Goal: Find specific page/section: Find specific page/section

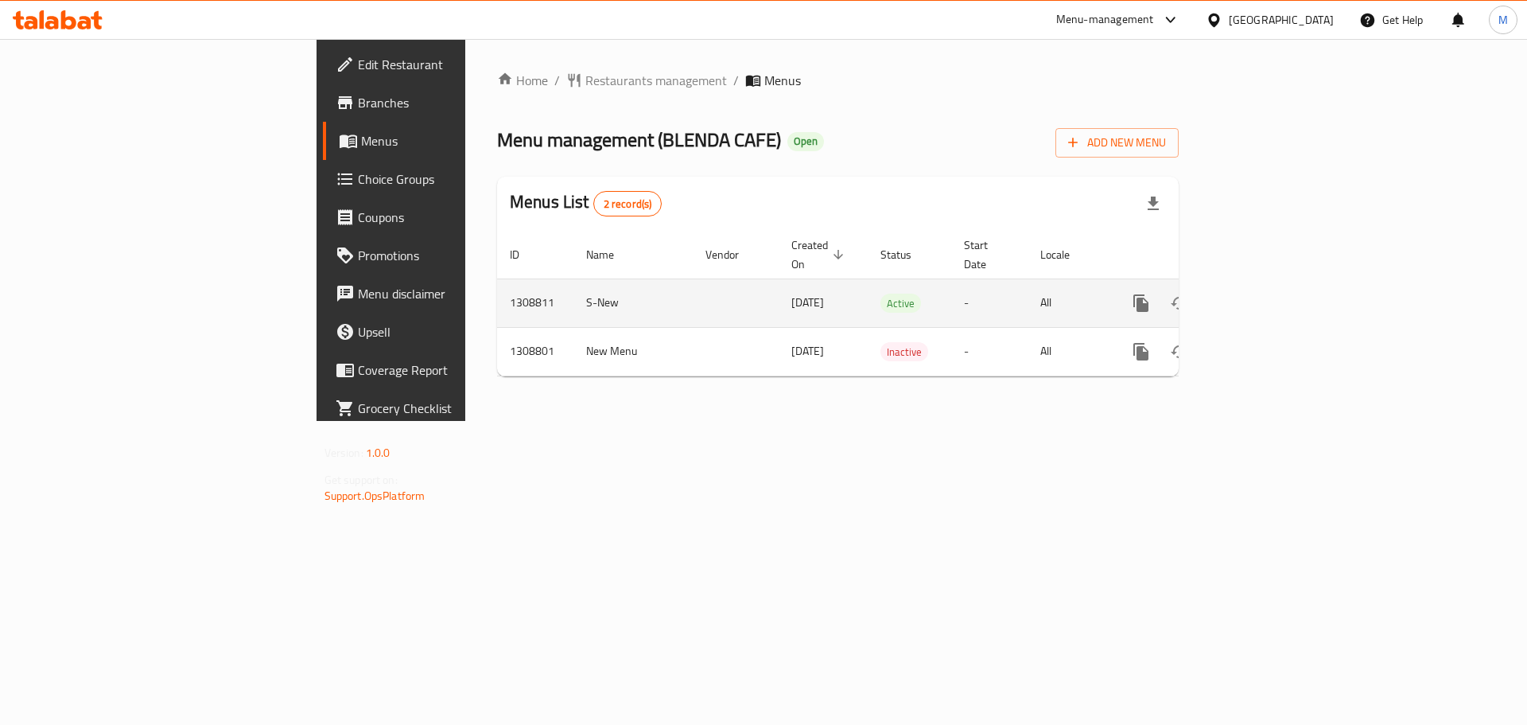
click at [1266, 294] on icon "enhanced table" at bounding box center [1255, 303] width 19 height 19
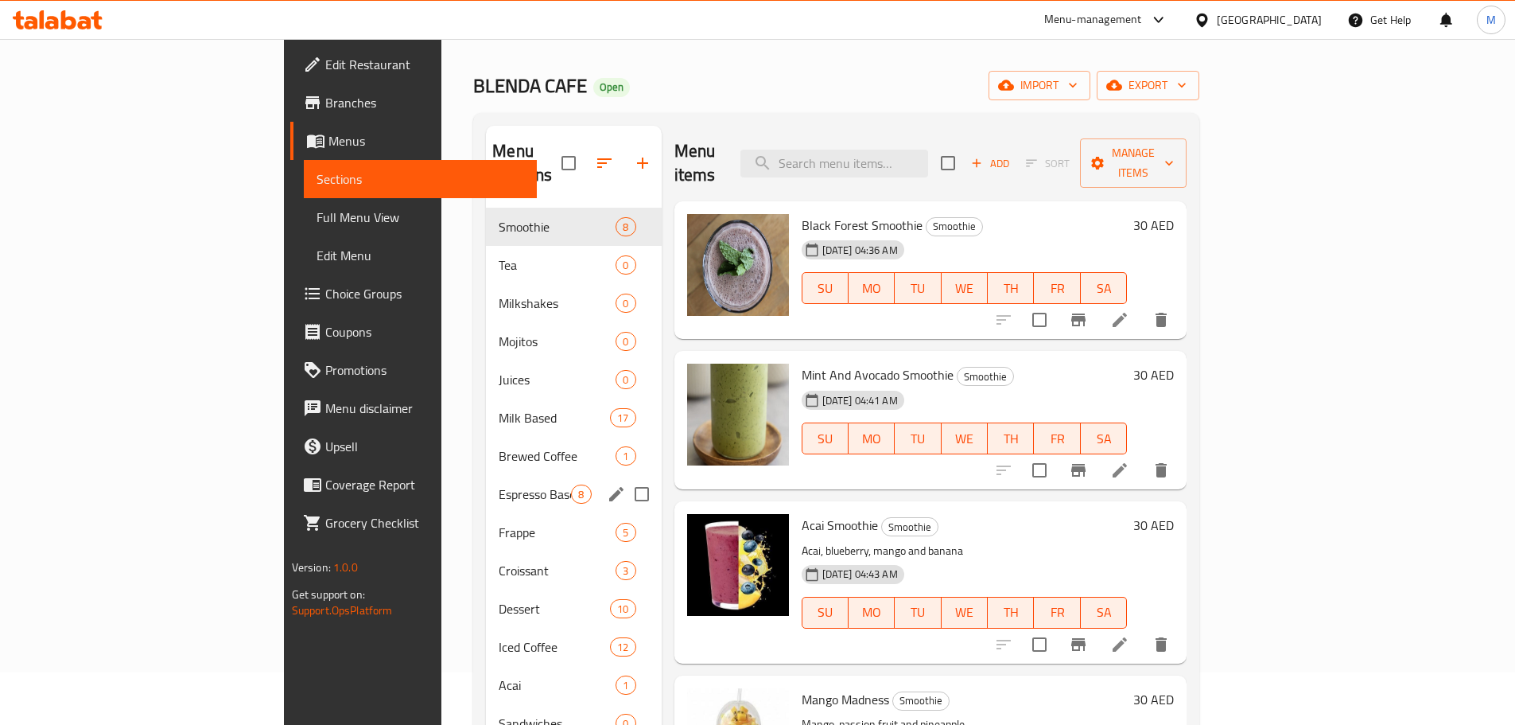
scroll to position [80, 0]
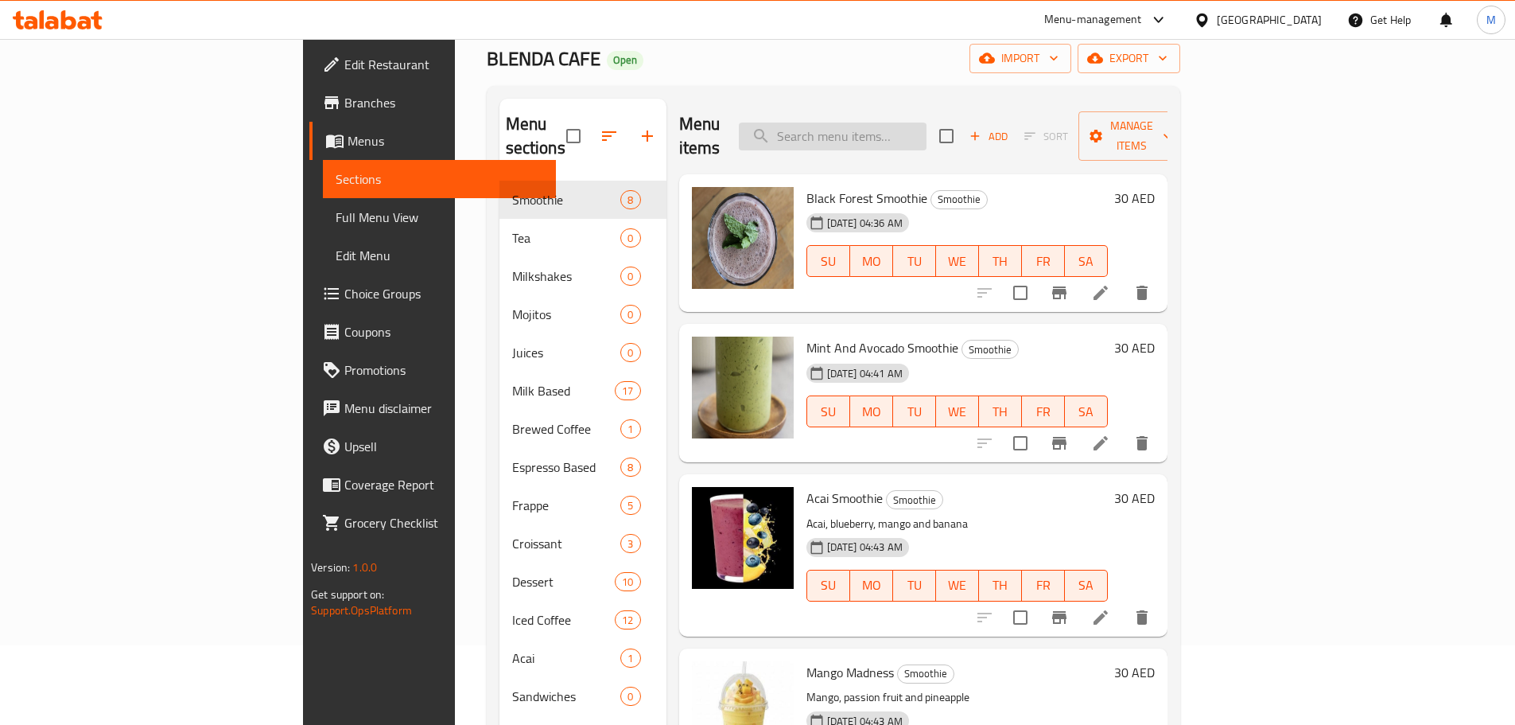
click at [912, 126] on input "search" at bounding box center [833, 136] width 188 height 28
type input "Mocha"
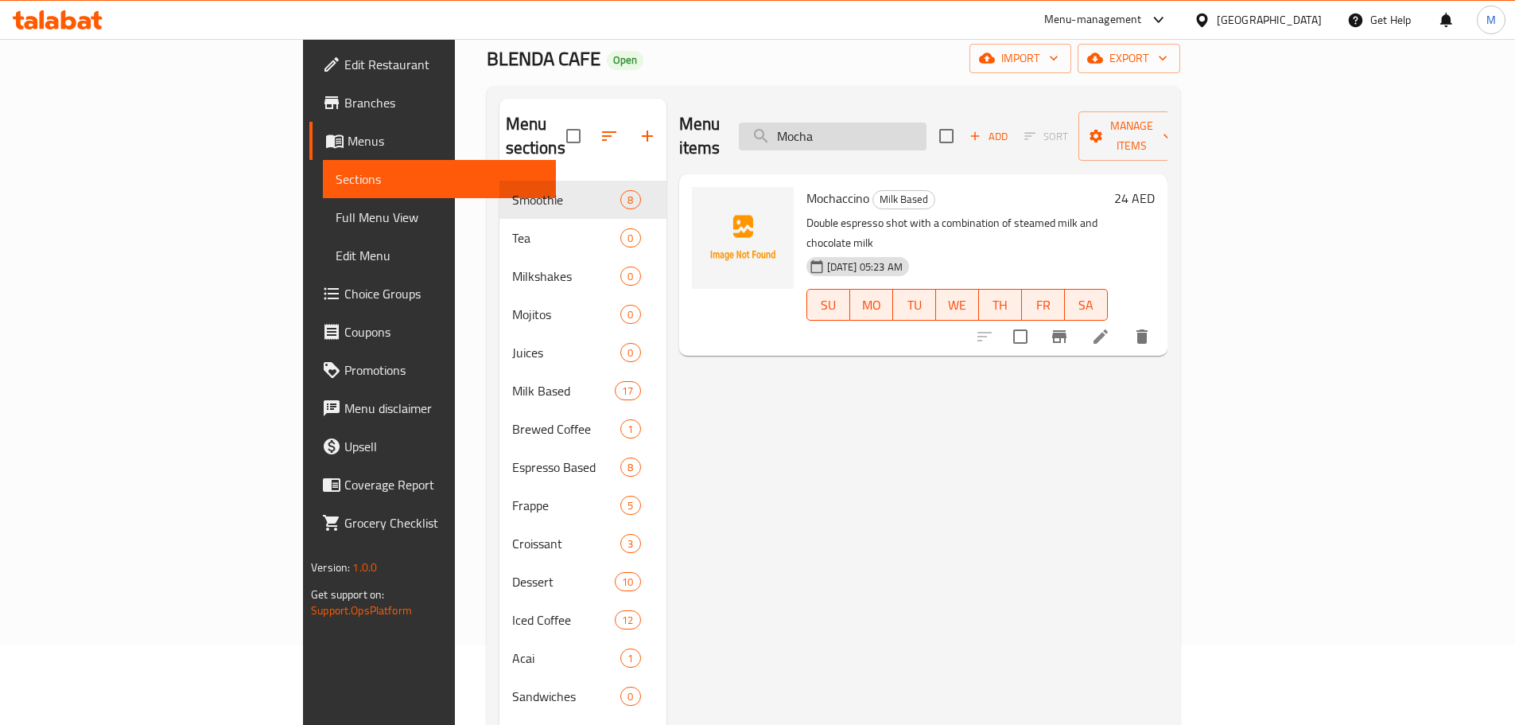
click at [927, 130] on input "Mocha" at bounding box center [833, 136] width 188 height 28
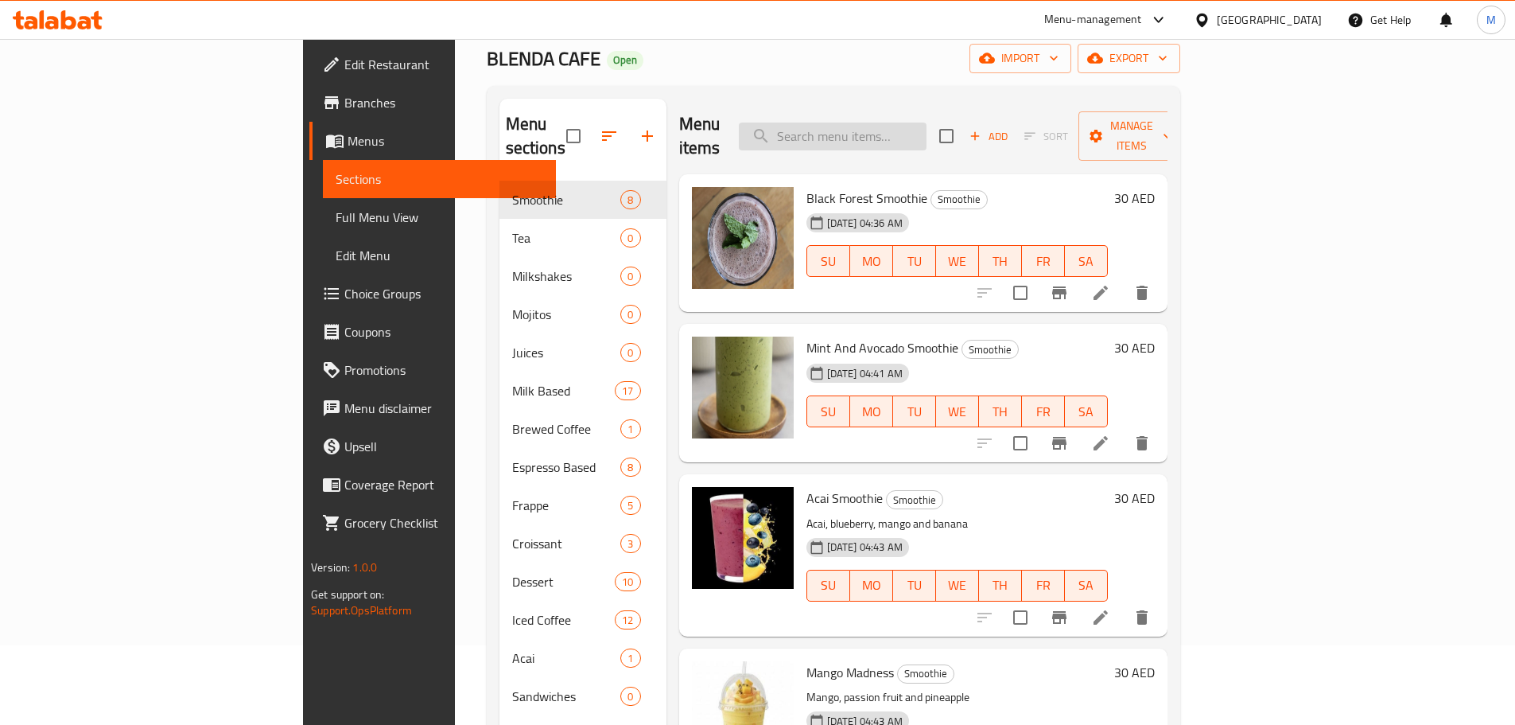
click at [927, 128] on input "search" at bounding box center [833, 136] width 188 height 28
paste input "AFFOGATO"
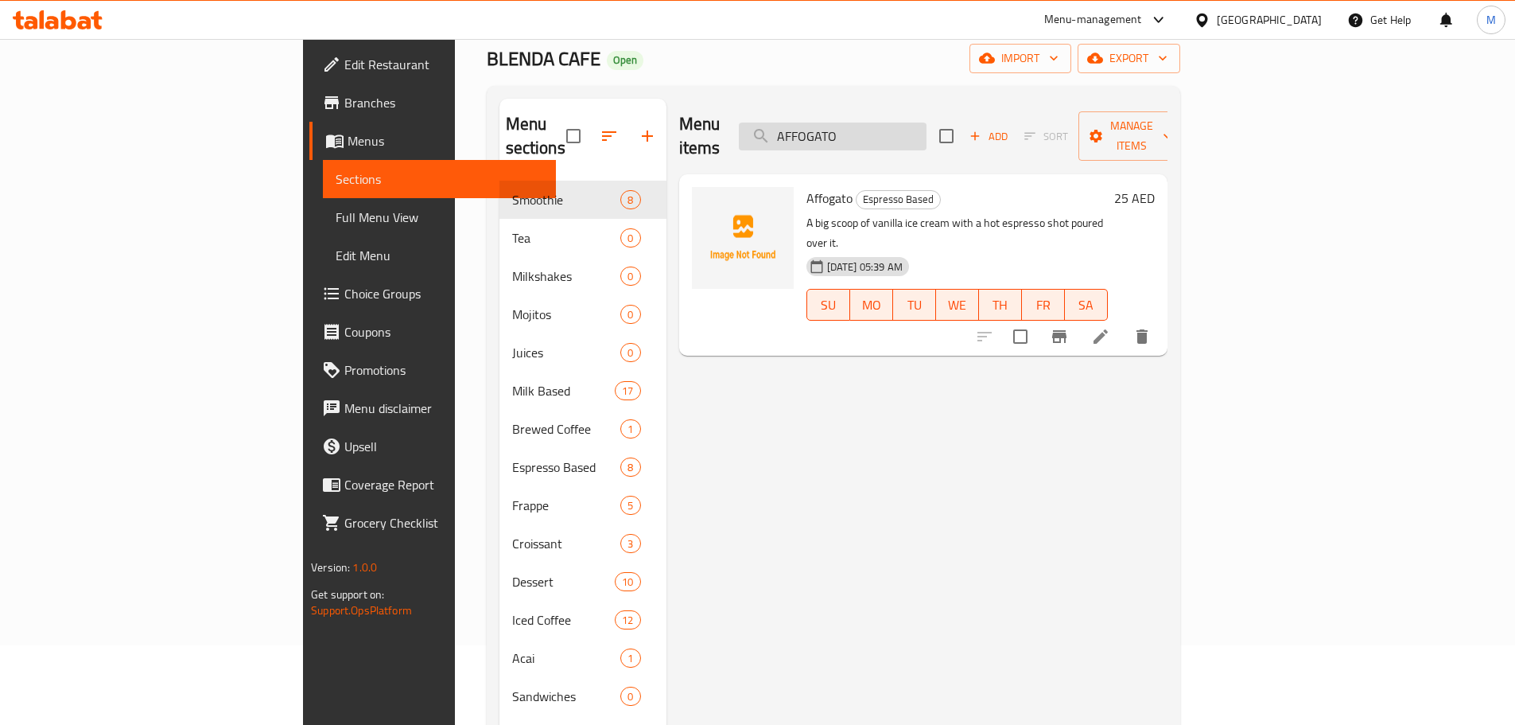
click at [927, 122] on input "AFFOGATO" at bounding box center [833, 136] width 188 height 28
paste input "SINGLE ESPRESS"
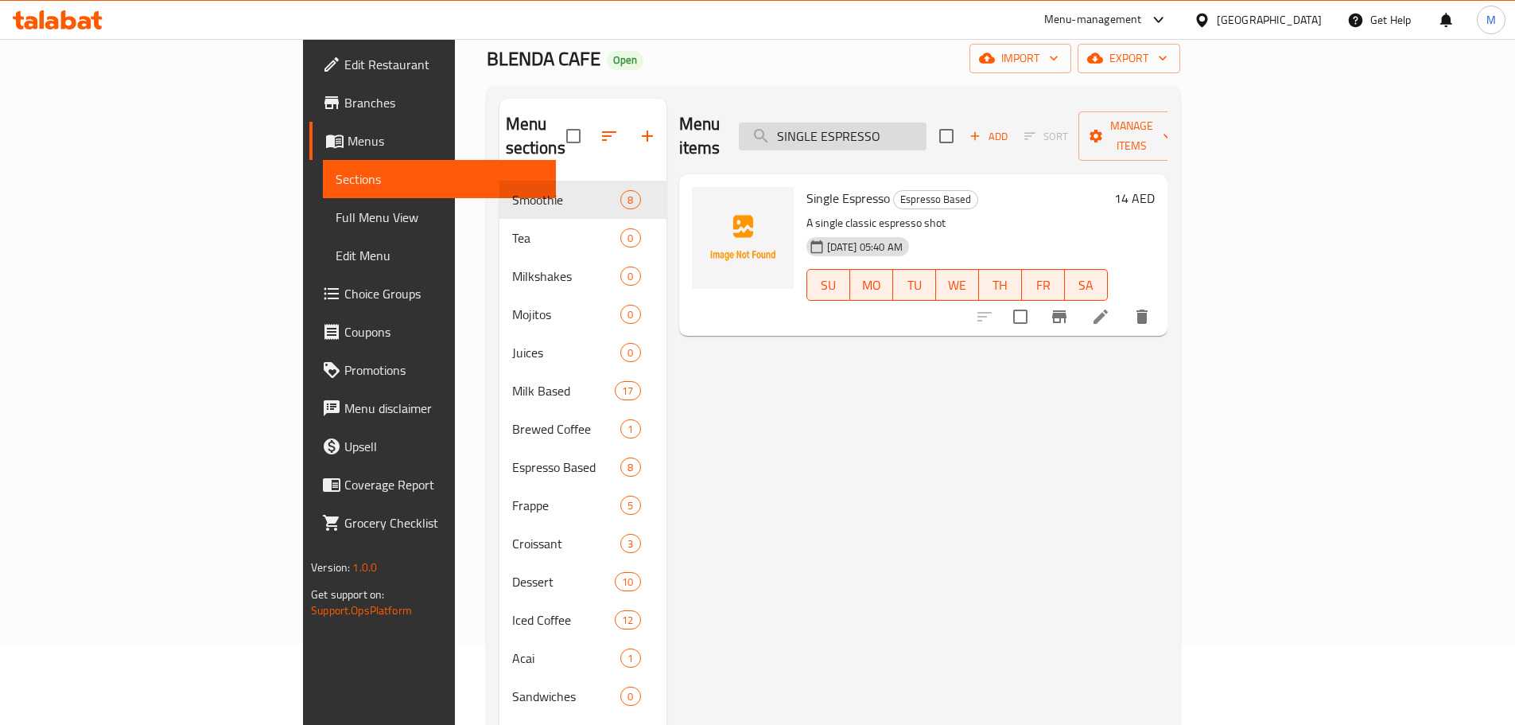
click at [927, 126] on input "SINGLE ESPRESSO" at bounding box center [833, 136] width 188 height 28
paste input "ICED LATTE"
type input "ICED LATTE"
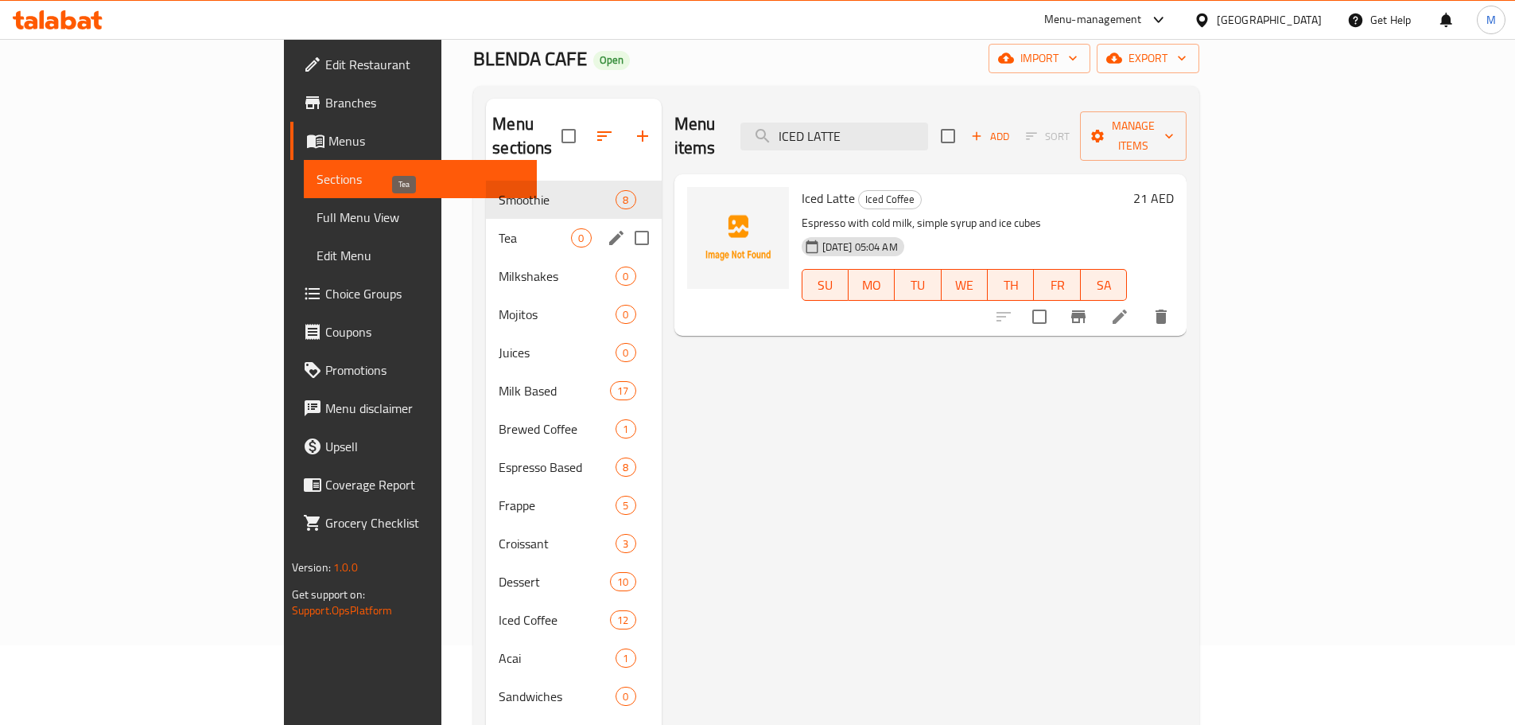
click at [499, 228] on span "Tea" at bounding box center [535, 237] width 72 height 19
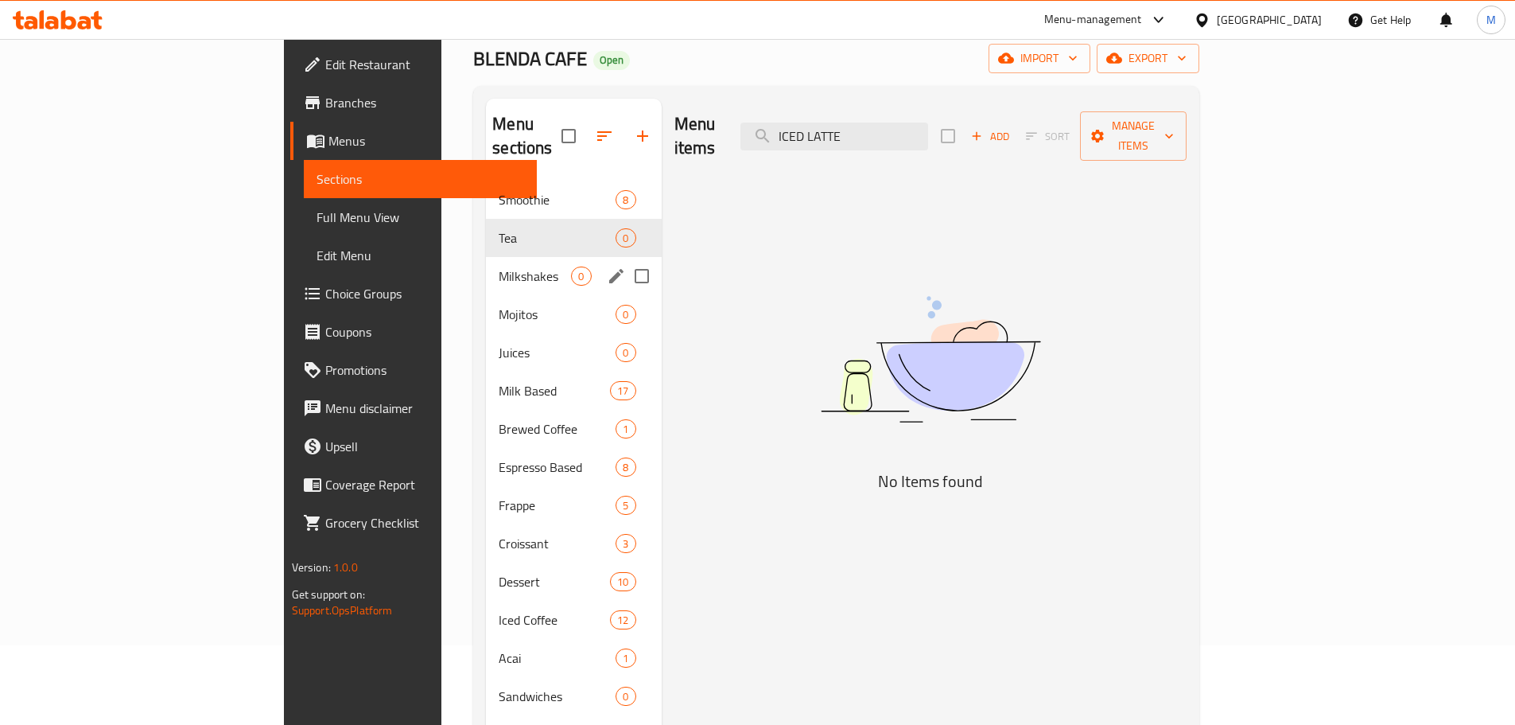
click at [486, 257] on div "Milkshakes 0" at bounding box center [573, 276] width 175 height 38
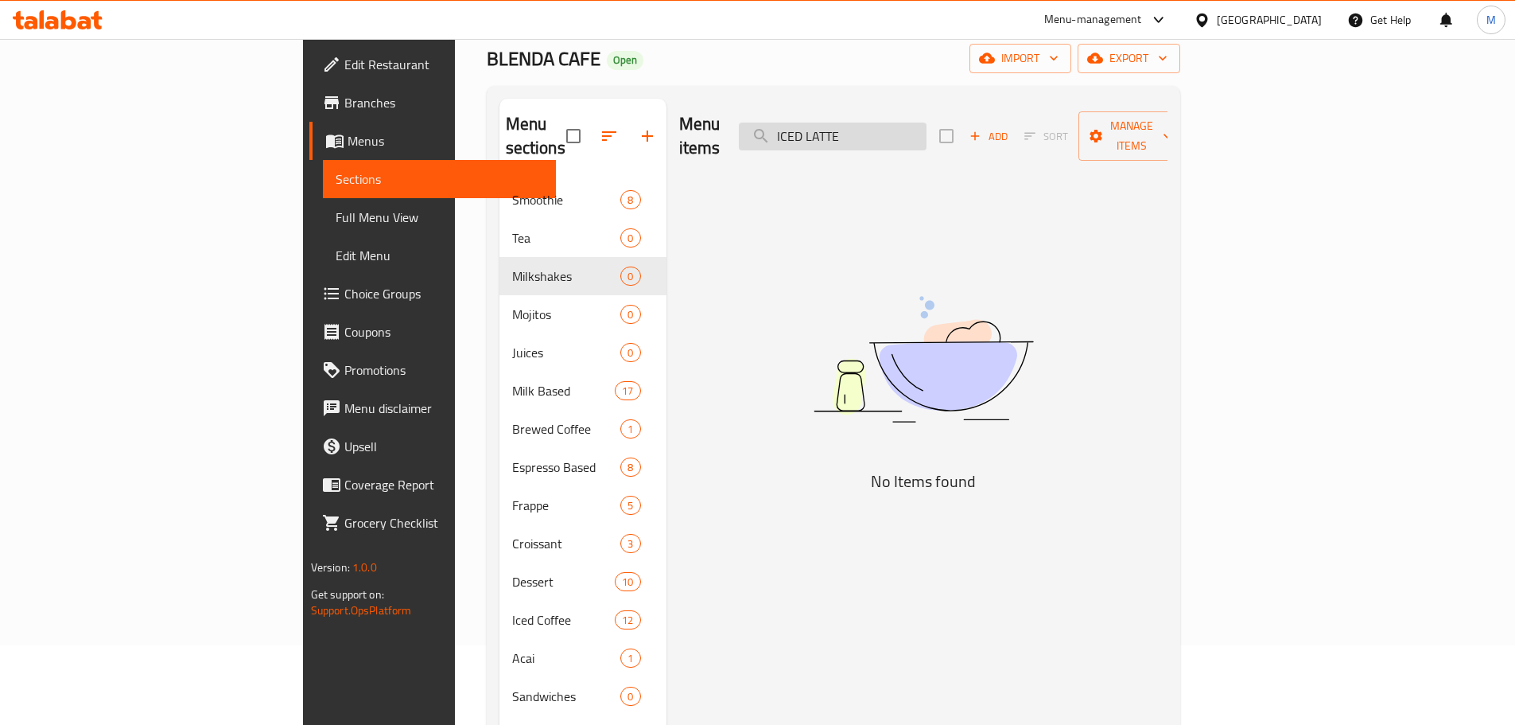
click at [927, 126] on input "ICED LATTE" at bounding box center [833, 136] width 188 height 28
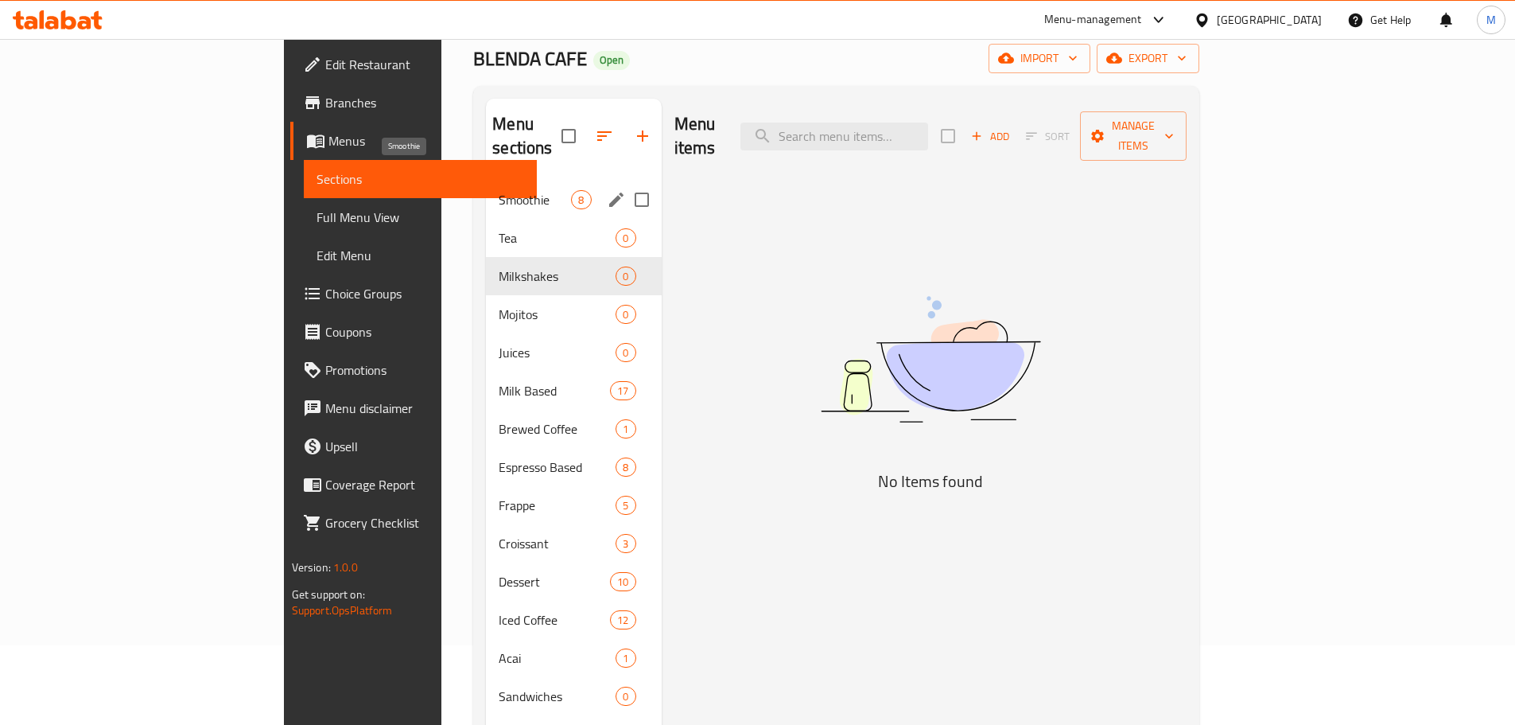
click at [499, 190] on span "Smoothie" at bounding box center [535, 199] width 72 height 19
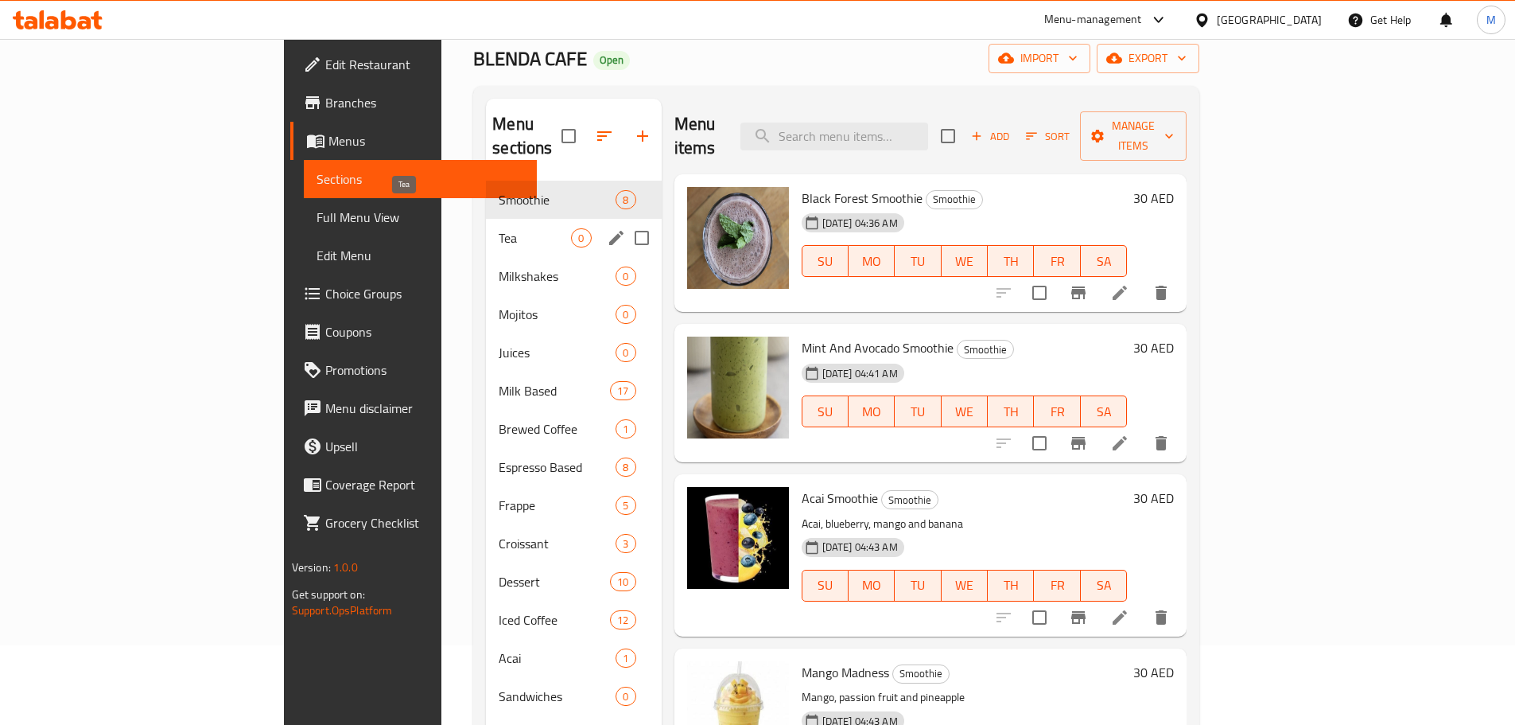
click at [499, 228] on span "Tea" at bounding box center [535, 237] width 72 height 19
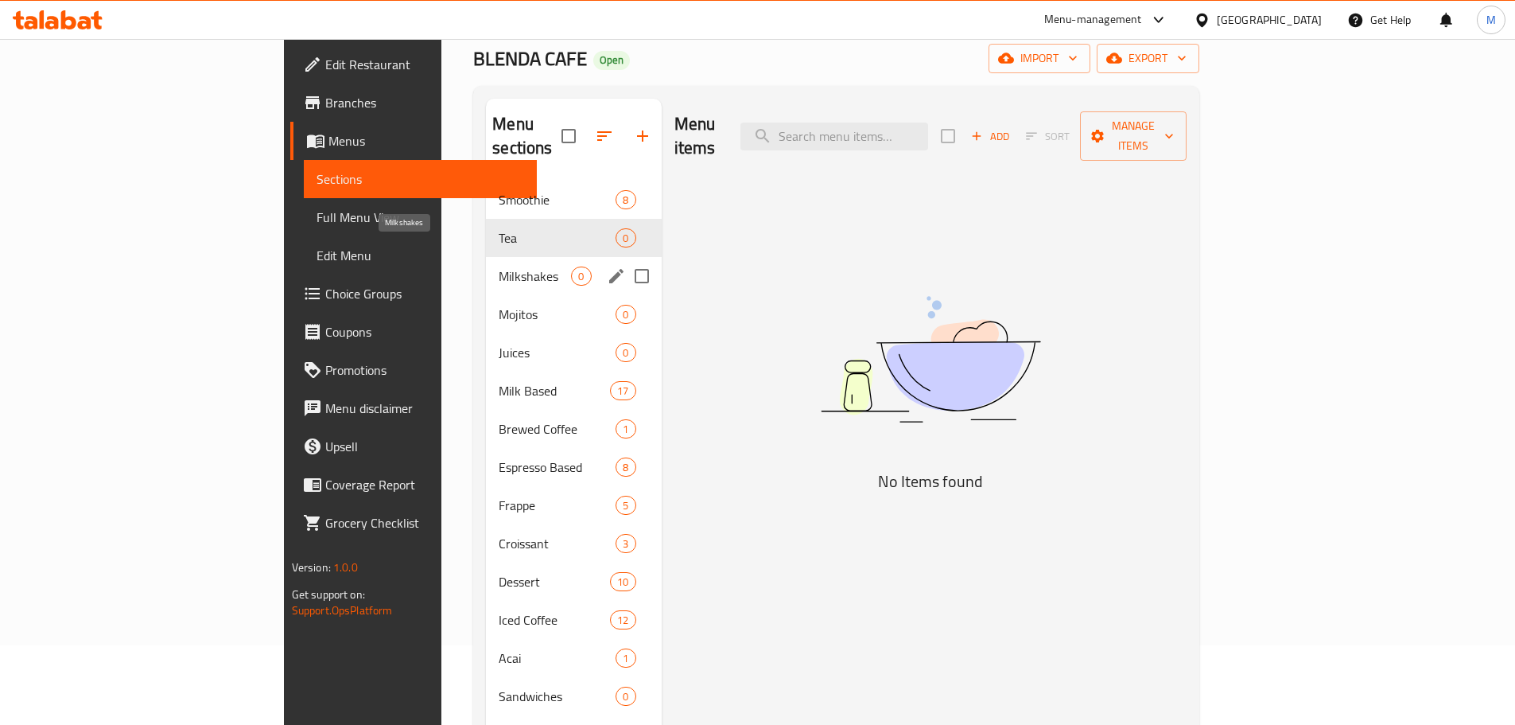
click at [499, 266] on span "Milkshakes" at bounding box center [535, 275] width 72 height 19
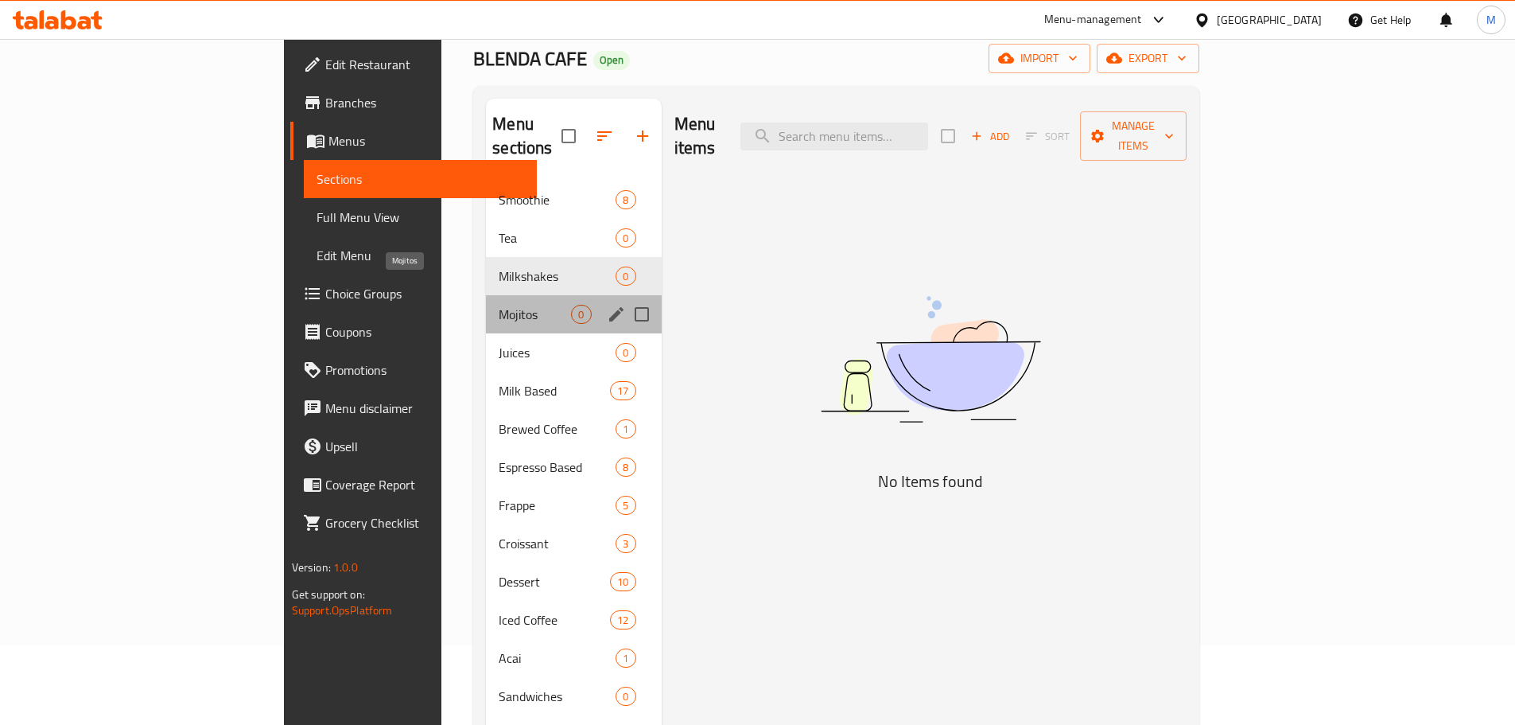
click at [499, 305] on span "Mojitos" at bounding box center [535, 314] width 72 height 19
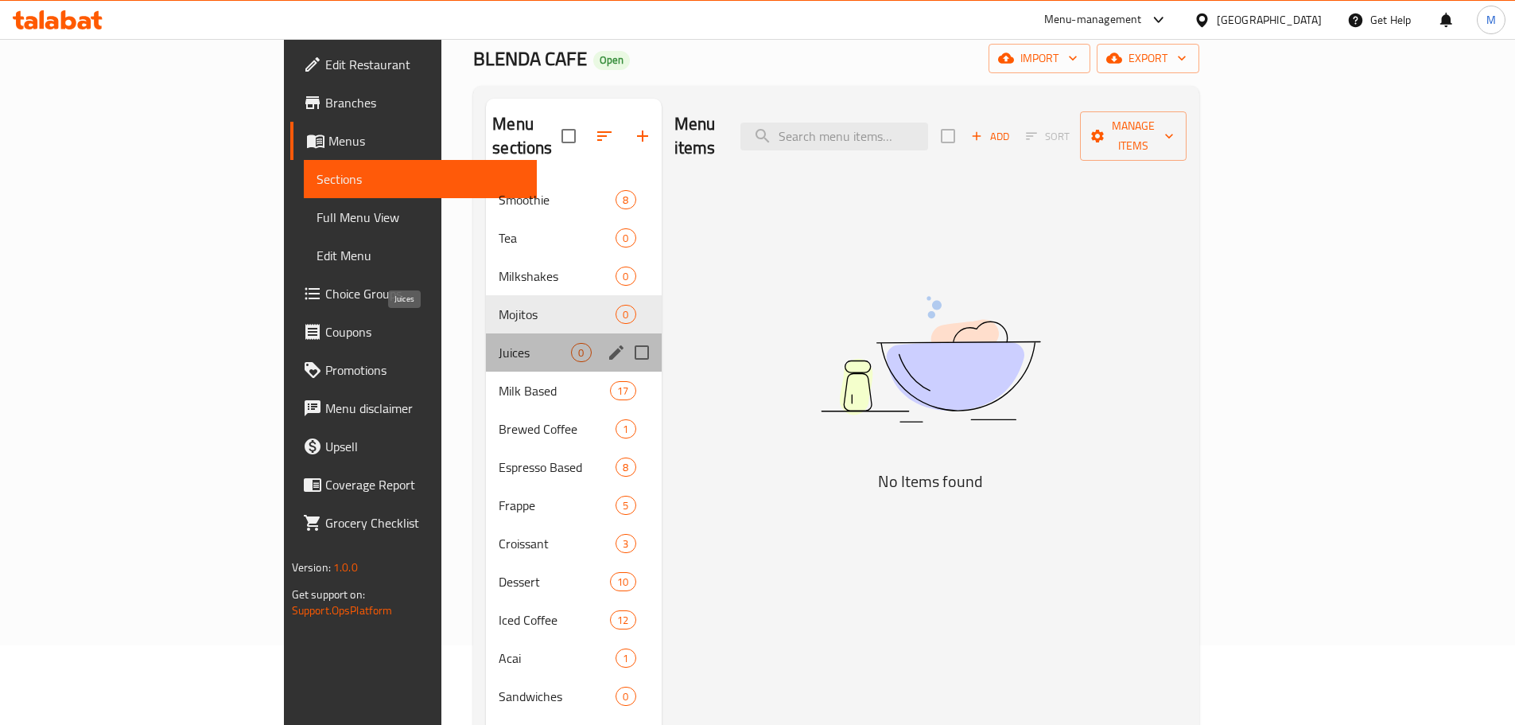
click at [499, 343] on span "Juices" at bounding box center [535, 352] width 72 height 19
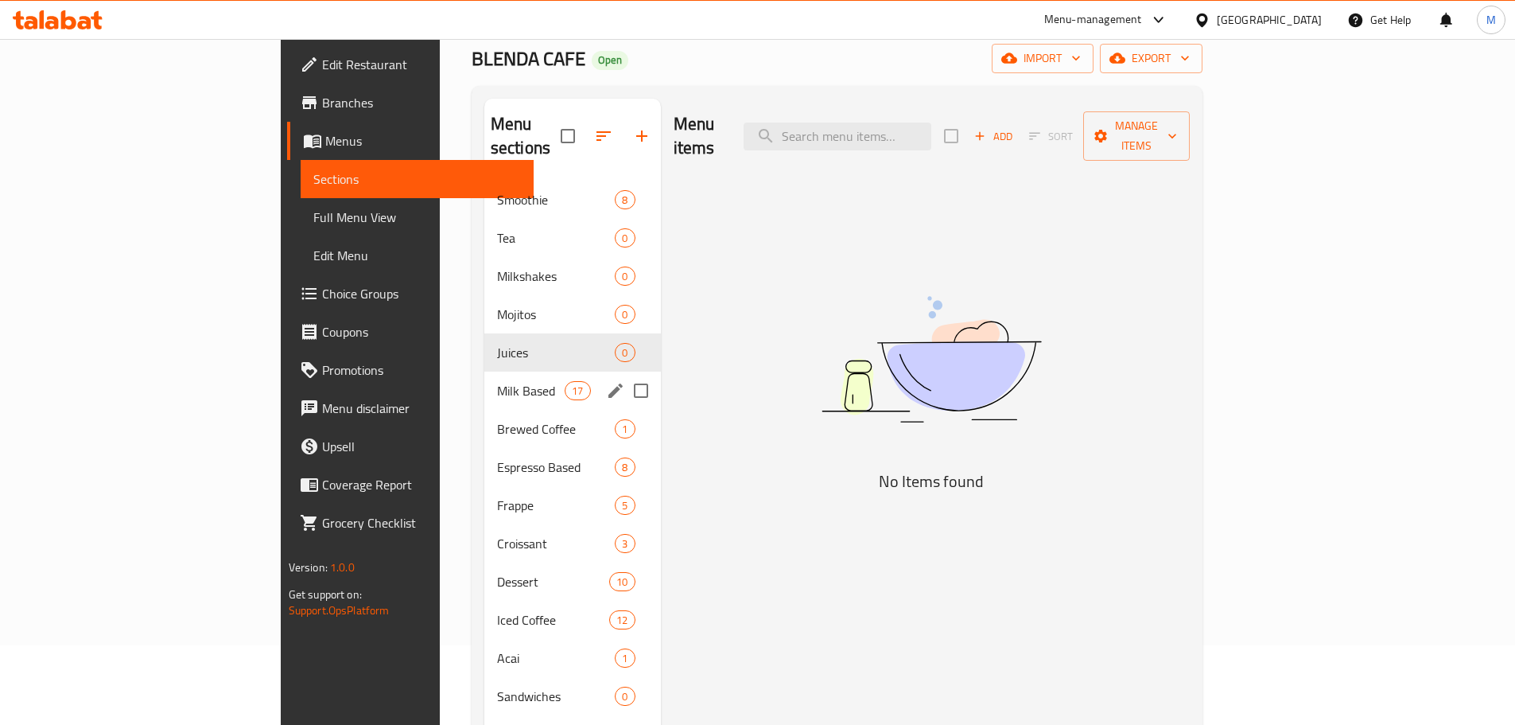
click at [497, 381] on span "Milk Based" at bounding box center [531, 390] width 68 height 19
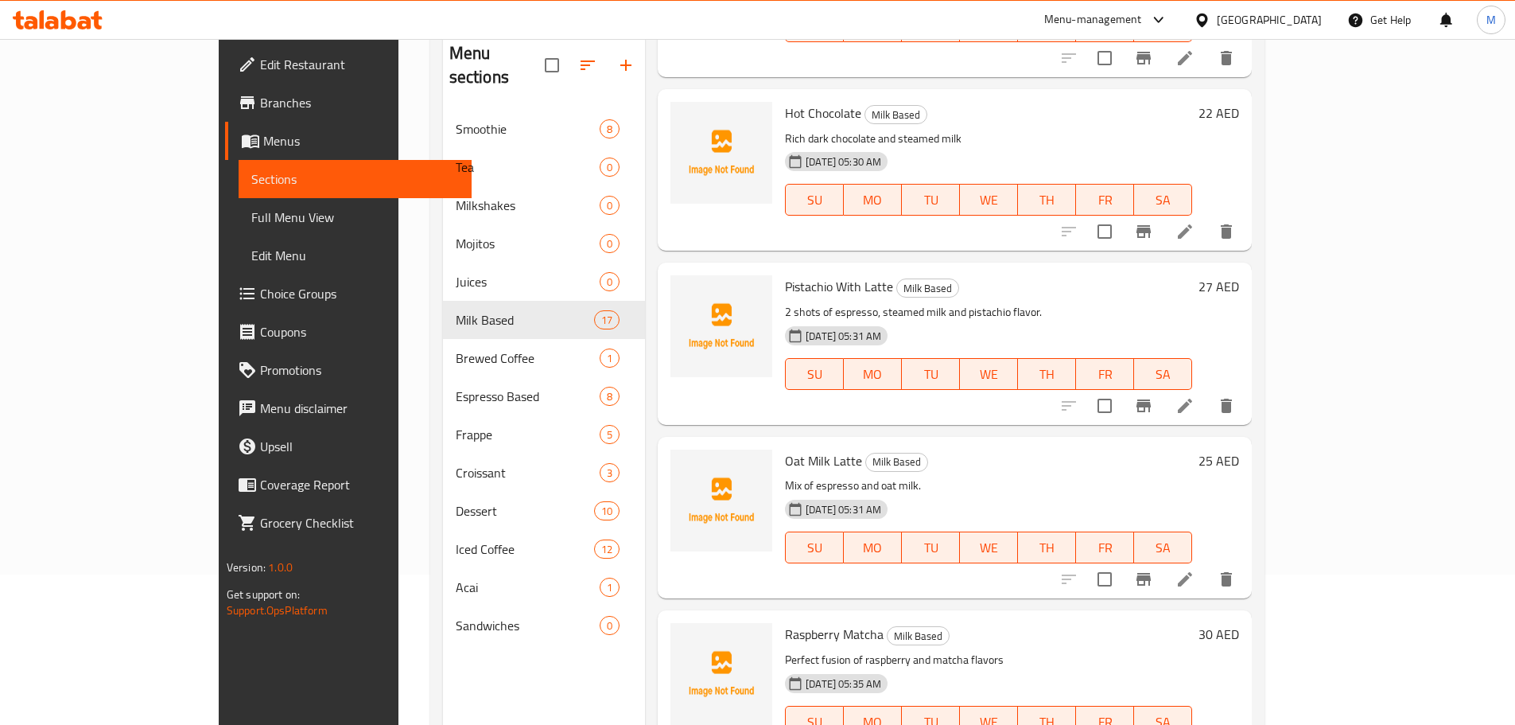
scroll to position [223, 0]
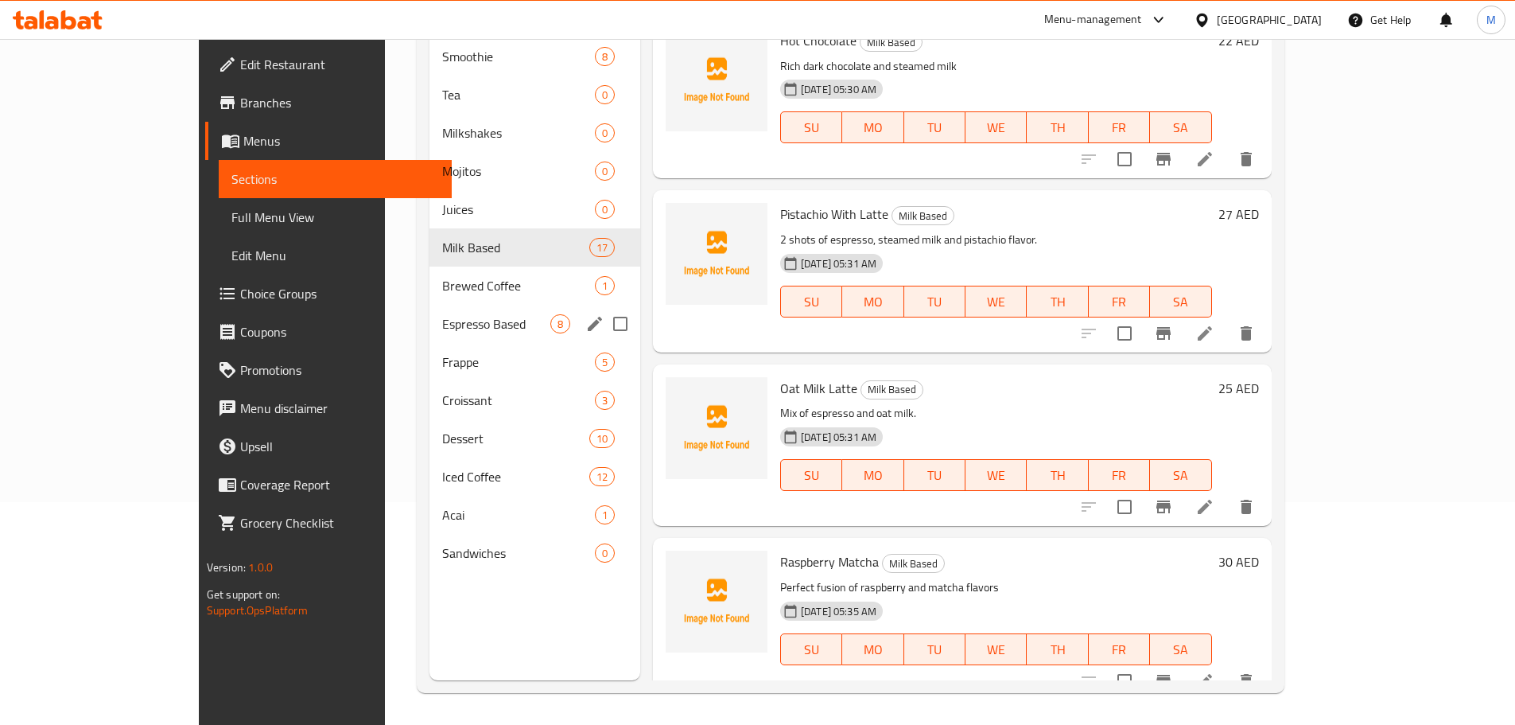
click at [442, 276] on span "Brewed Coffee" at bounding box center [518, 285] width 152 height 19
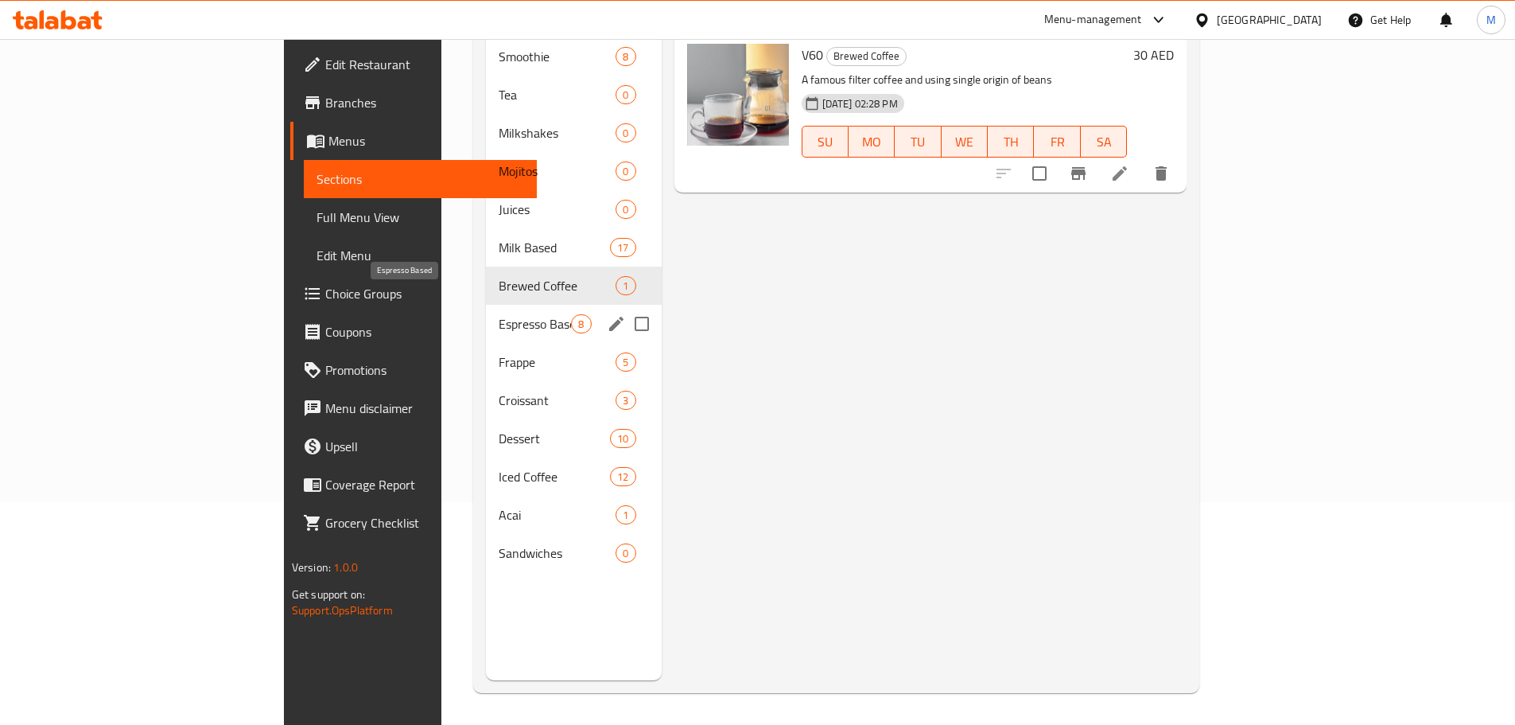
click at [499, 314] on span "Espresso Based" at bounding box center [535, 323] width 72 height 19
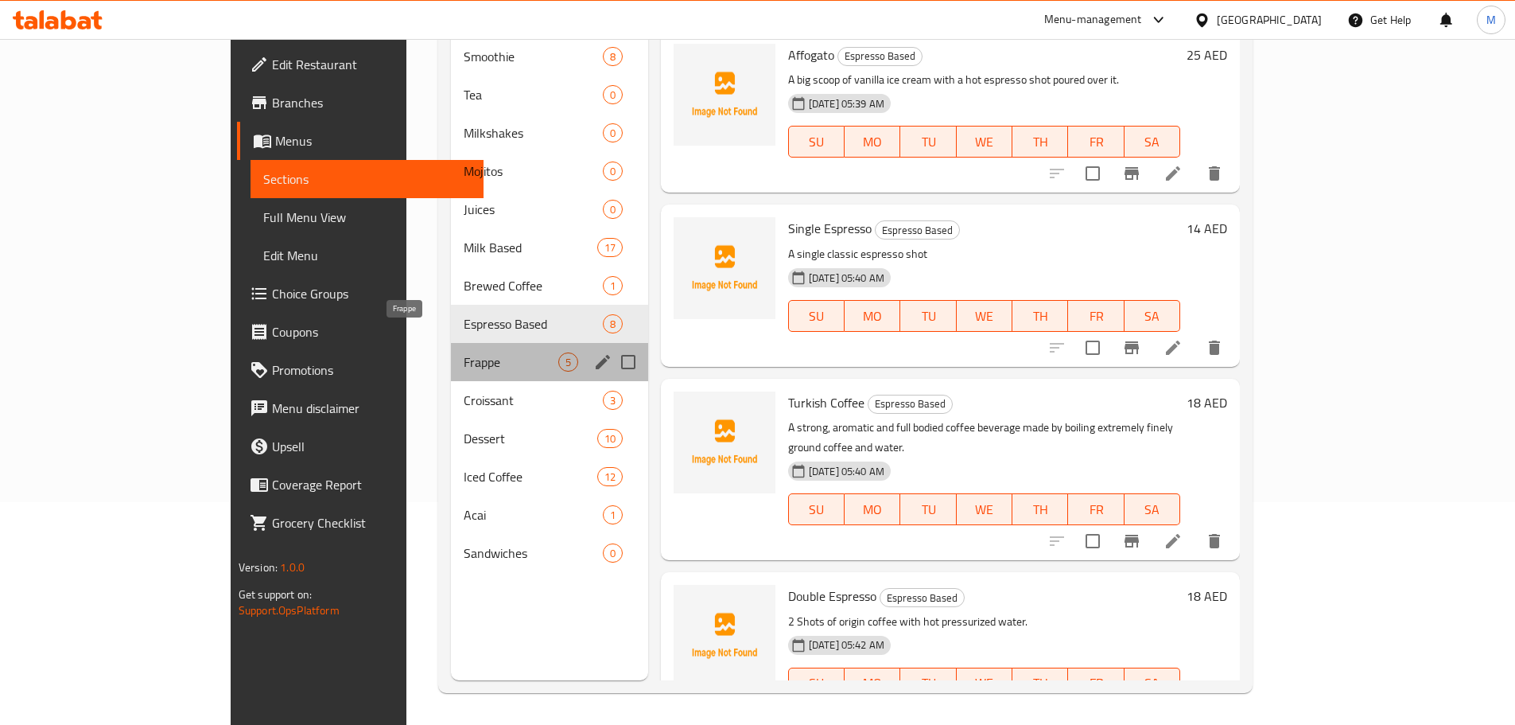
click at [464, 352] on span "Frappe" at bounding box center [511, 361] width 95 height 19
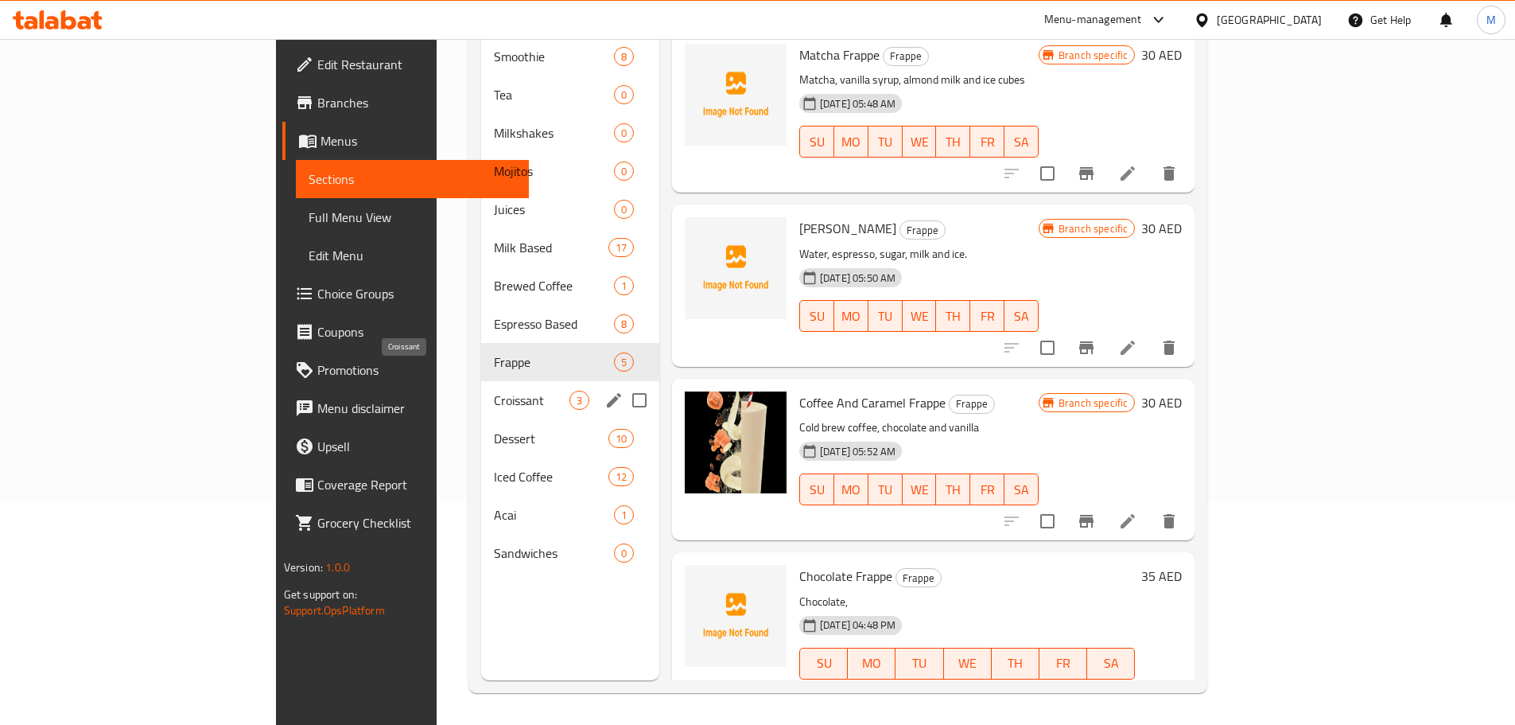
click at [494, 391] on span "Croissant" at bounding box center [532, 400] width 76 height 19
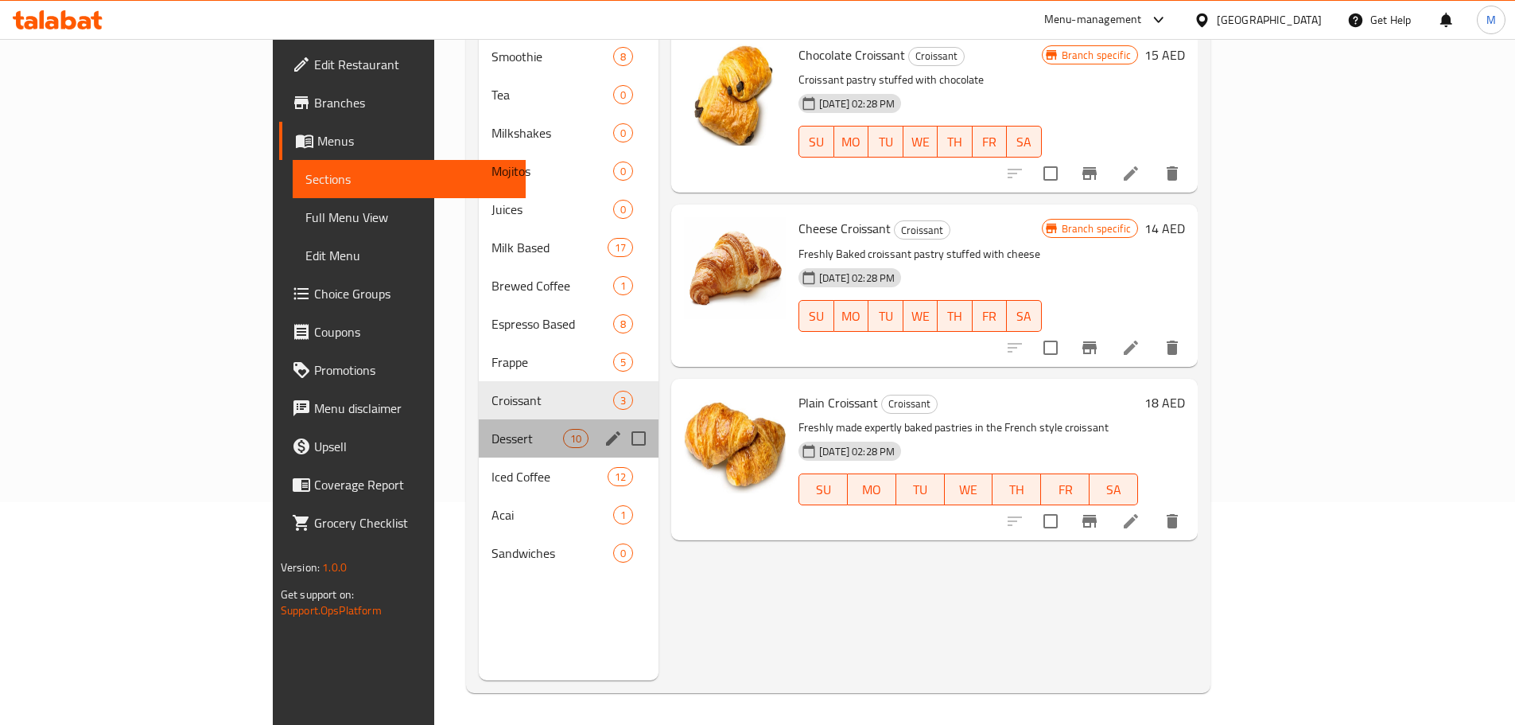
click at [479, 430] on div "Dessert 10" at bounding box center [569, 438] width 180 height 38
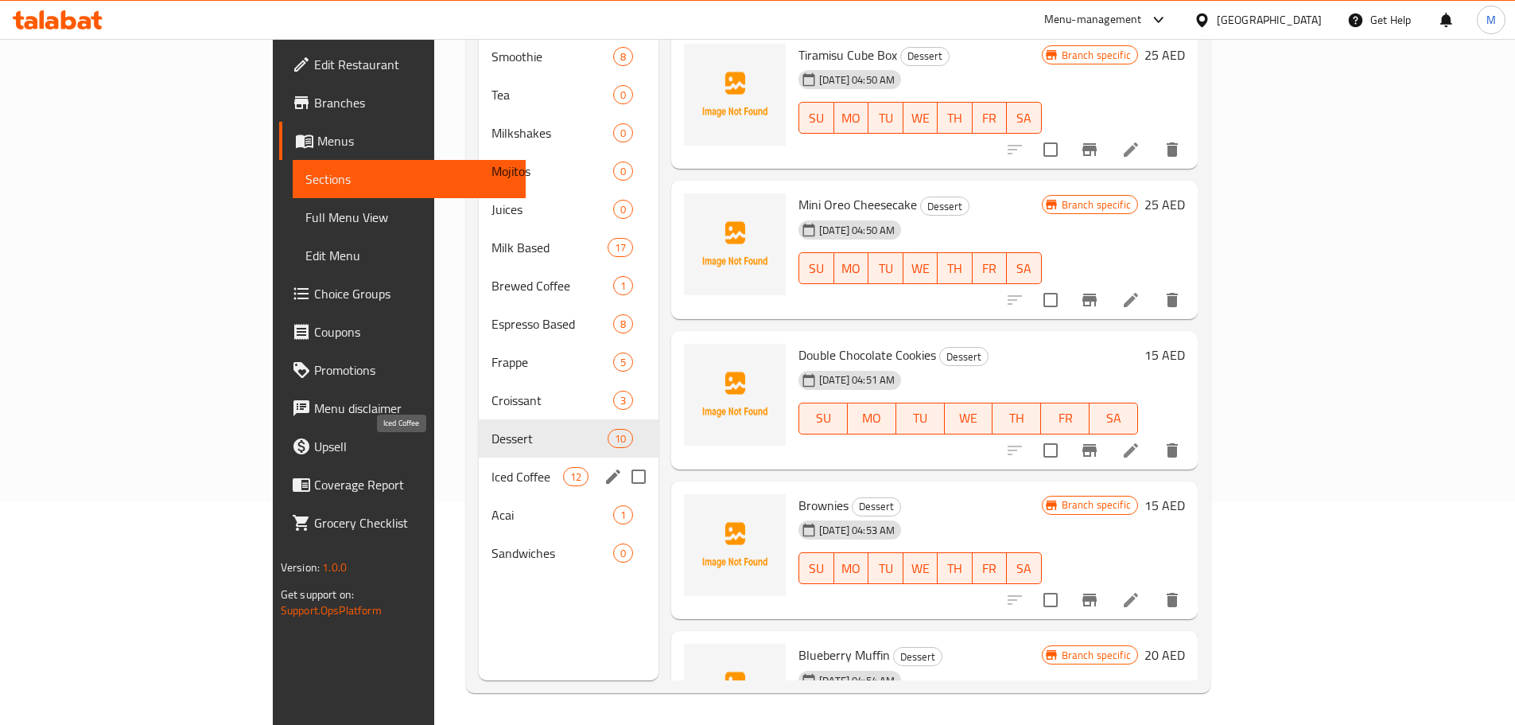
click at [492, 467] on span "Iced Coffee" at bounding box center [528, 476] width 72 height 19
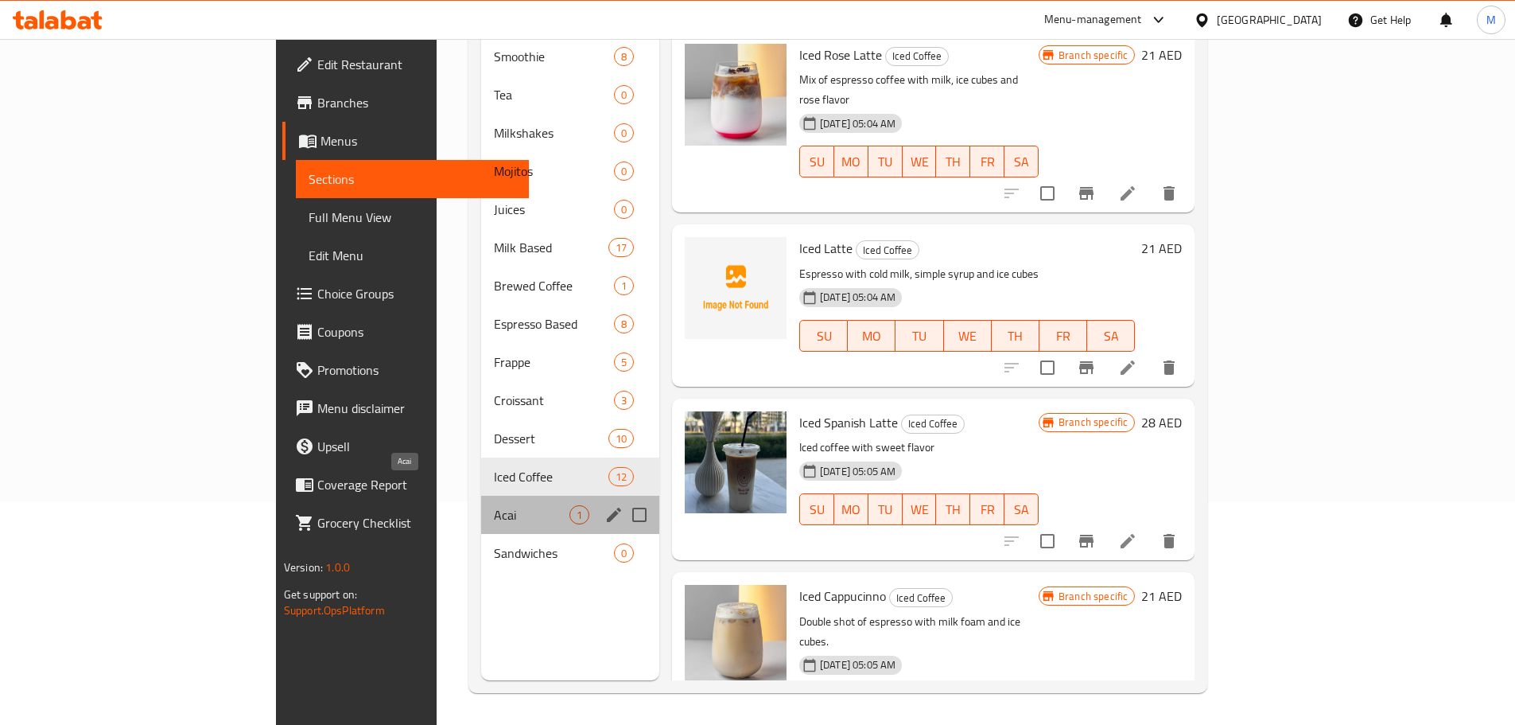
click at [494, 505] on span "Acai" at bounding box center [532, 514] width 76 height 19
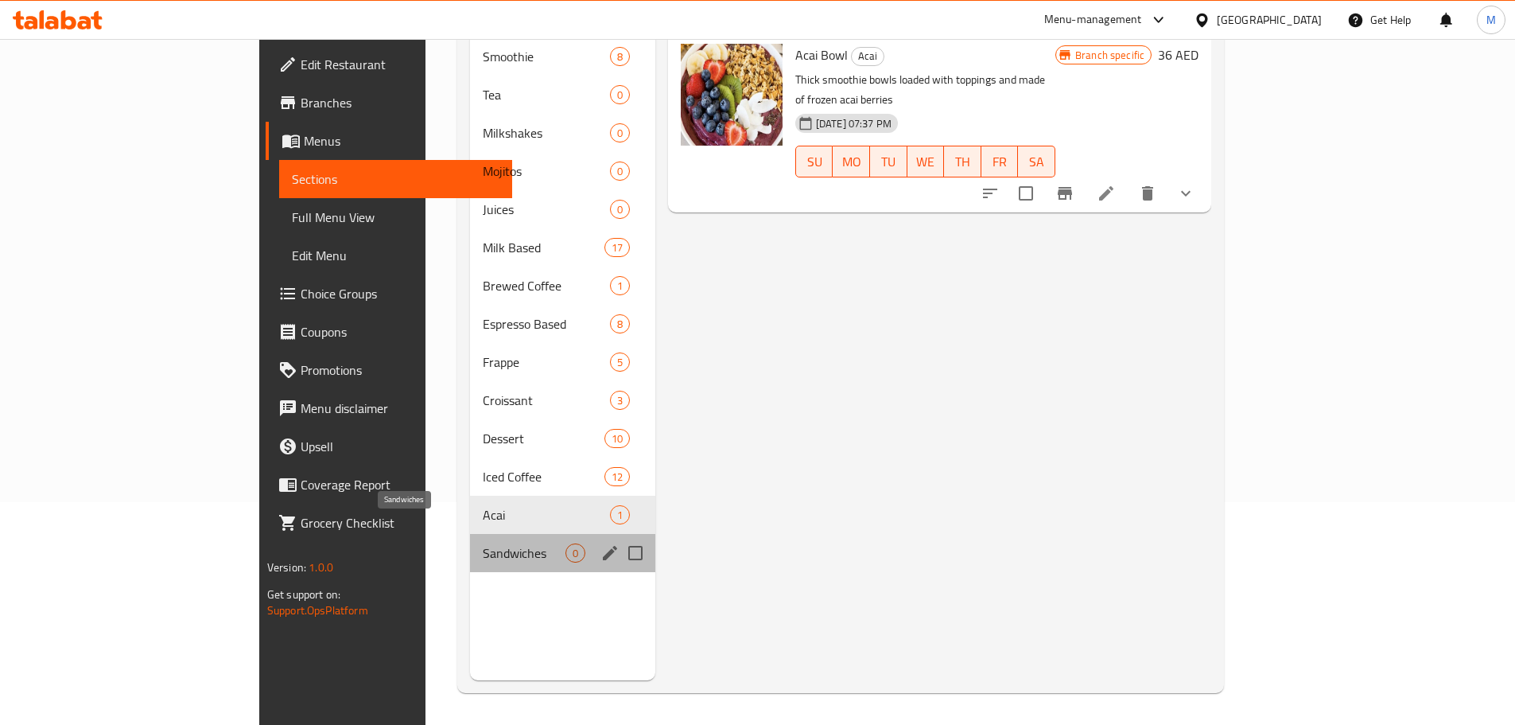
click at [483, 543] on span "Sandwiches" at bounding box center [524, 552] width 83 height 19
